Goal: Obtain resource: Download file/media

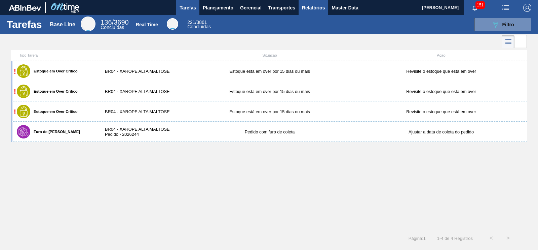
click at [311, 4] on span "Relatórios" at bounding box center [313, 8] width 23 height 8
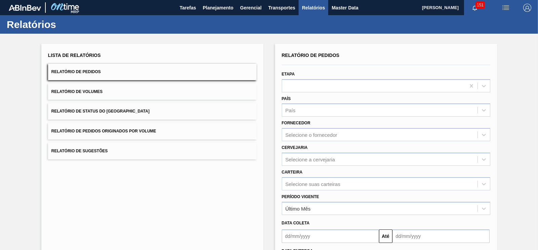
click at [109, 109] on span "Relatório de Status do [GEOGRAPHIC_DATA]" at bounding box center [100, 111] width 98 height 5
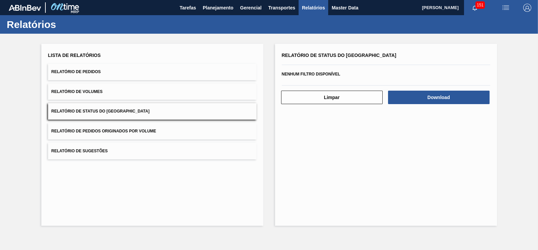
click at [102, 77] on button "Relatório de Pedidos" at bounding box center [152, 72] width 209 height 16
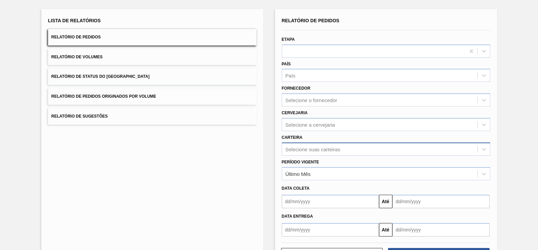
click at [308, 155] on div "Selecione suas carteiras" at bounding box center [386, 148] width 209 height 13
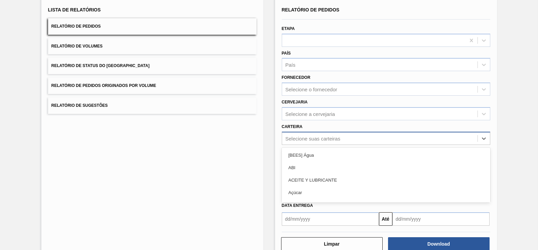
scroll to position [45, 0]
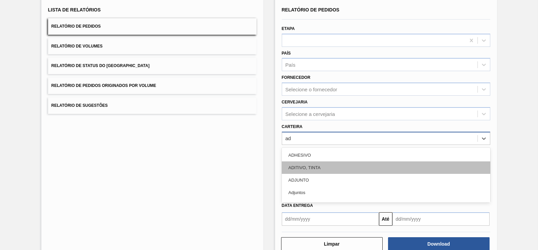
type input "adj"
click at [301, 164] on div "Adjuntos" at bounding box center [386, 167] width 209 height 12
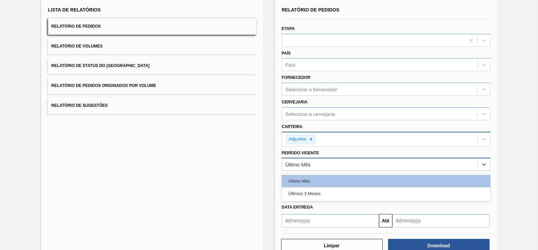
click at [321, 165] on div "Último Mês" at bounding box center [380, 165] width 196 height 10
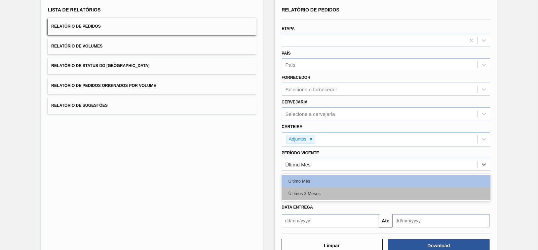
click at [297, 190] on div "Últimos 3 Meses" at bounding box center [386, 193] width 209 height 12
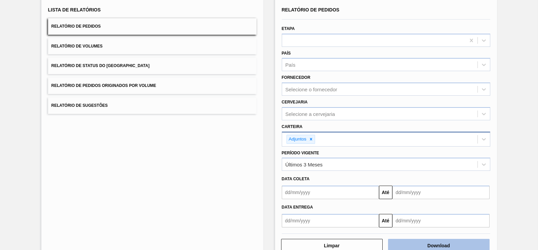
click at [431, 241] on button "Download" at bounding box center [439, 245] width 102 height 13
